Goal: Task Accomplishment & Management: Use online tool/utility

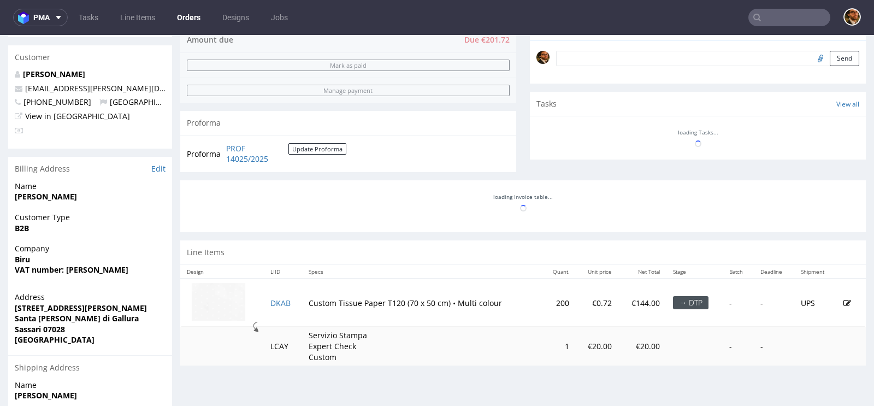
scroll to position [383, 0]
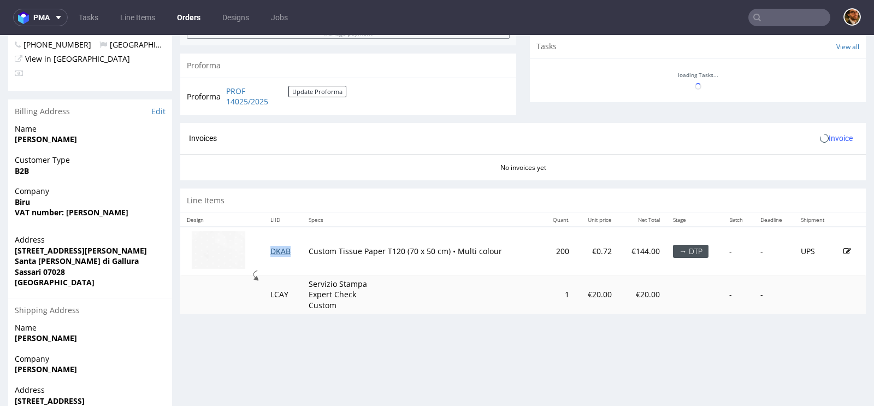
click at [277, 243] on td "DKAB" at bounding box center [283, 251] width 39 height 49
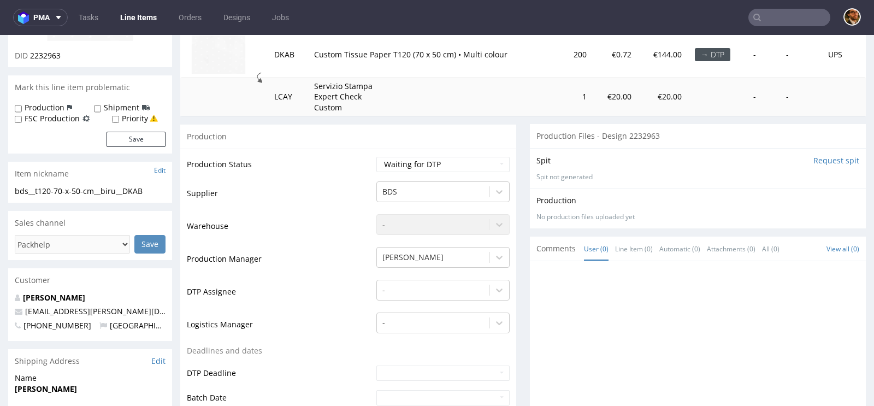
scroll to position [142, 0]
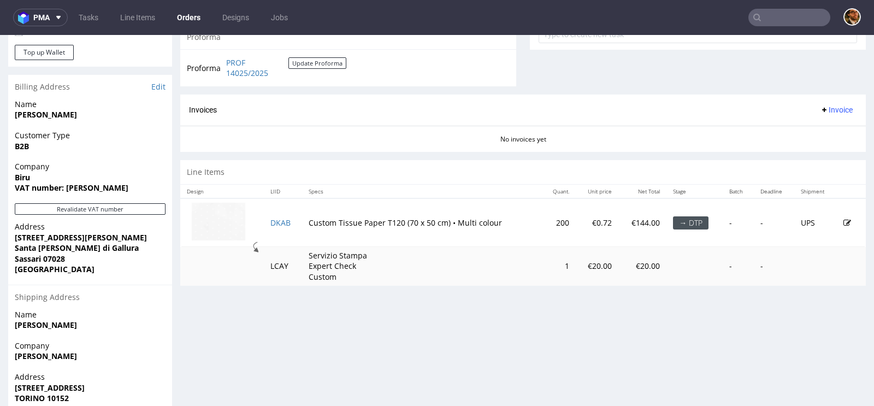
scroll to position [452, 0]
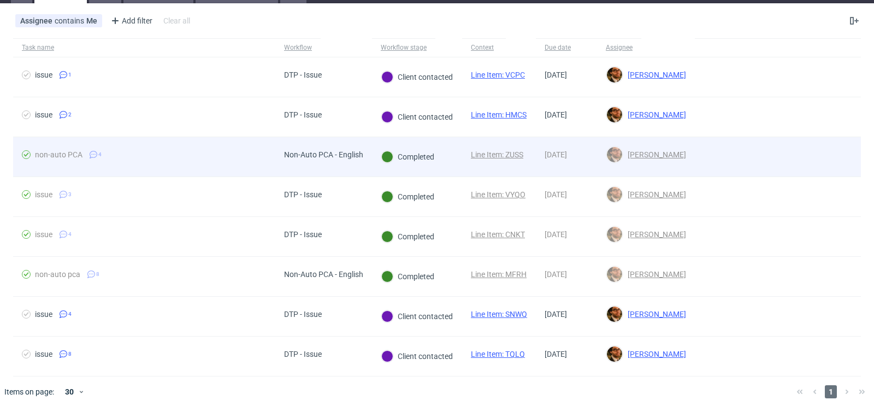
scroll to position [52, 0]
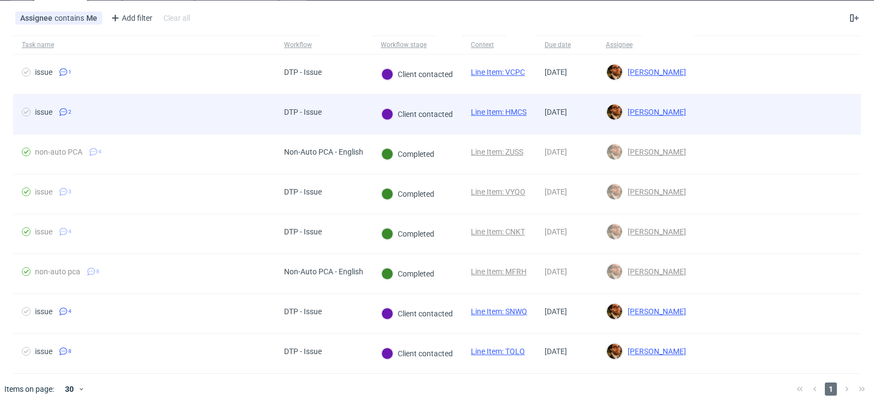
click at [808, 108] on div at bounding box center [778, 113] width 166 height 39
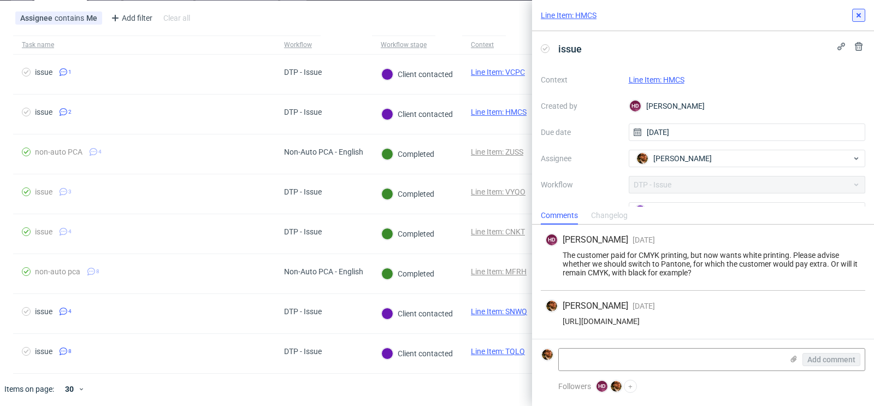
click at [861, 16] on icon at bounding box center [858, 15] width 9 height 9
